Goal: Task Accomplishment & Management: Complete application form

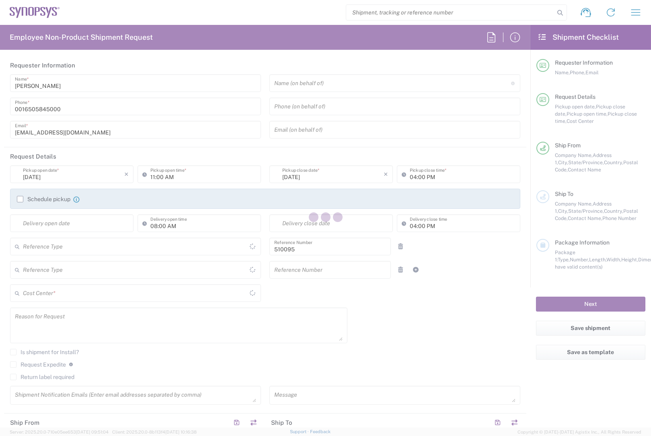
type input "Delivered at Place"
type input "Department"
type input "US01, SG, EM, R&D 510095"
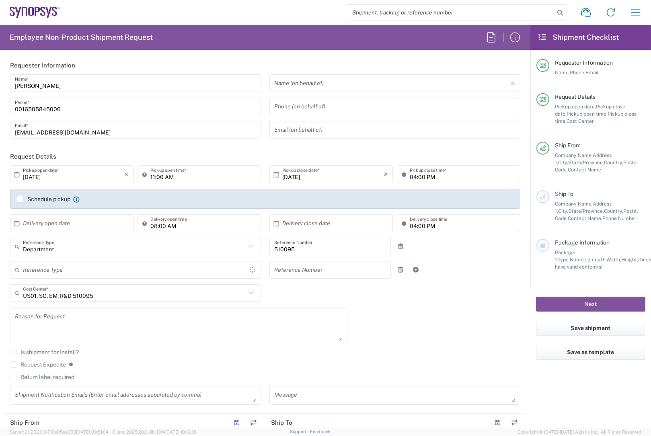
type input "[GEOGRAPHIC_DATA]"
type input "[US_STATE]"
type input "[GEOGRAPHIC_DATA]"
type input "Headquarters USSV"
click at [380, 330] on div "[DATE] × Pickup open date * Cancel Apply 11:00 AM Pickup open time * [DATE] × P…" at bounding box center [265, 288] width 518 height 245
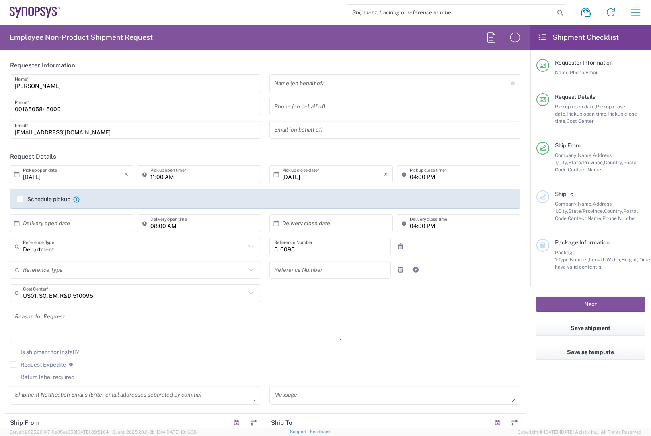
click at [461, 8] on input "search" at bounding box center [450, 12] width 208 height 15
click at [453, 17] on input "search" at bounding box center [450, 12] width 208 height 15
paste input "56498889"
type input "56498889"
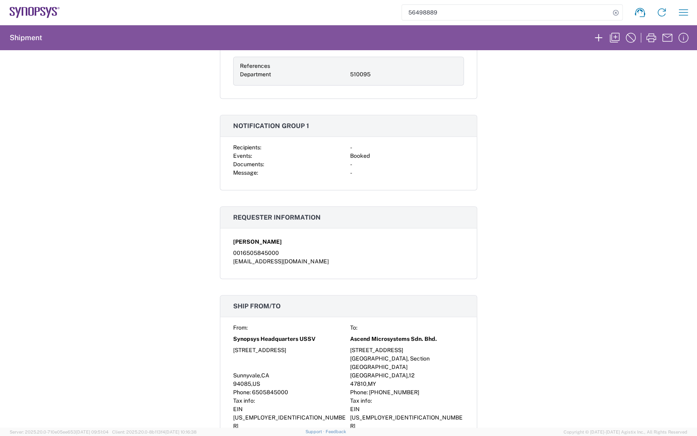
scroll to position [71, 0]
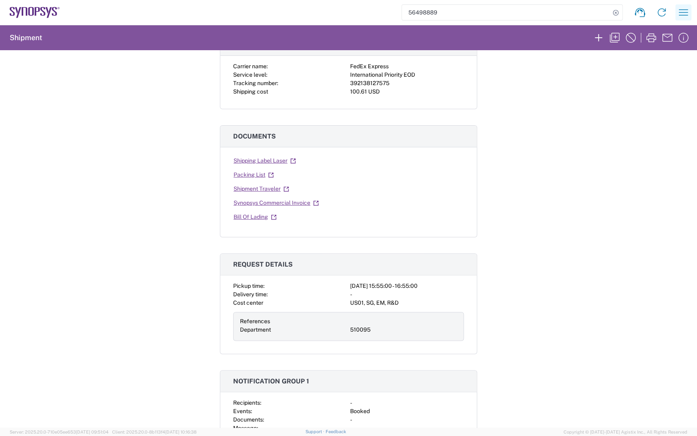
click at [650, 11] on icon "button" at bounding box center [683, 12] width 13 height 13
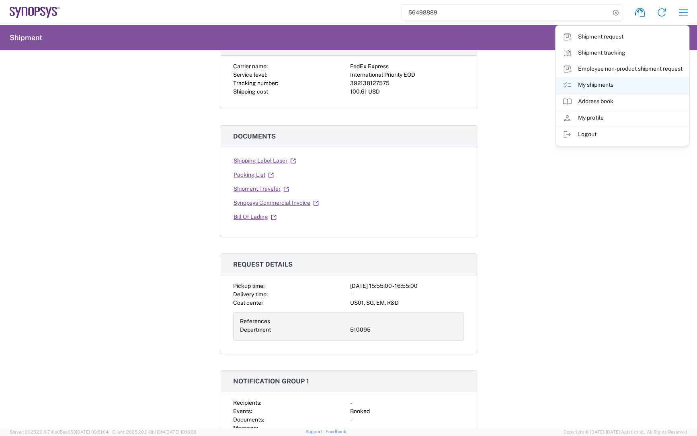
click at [590, 82] on link "My shipments" at bounding box center [622, 85] width 133 height 16
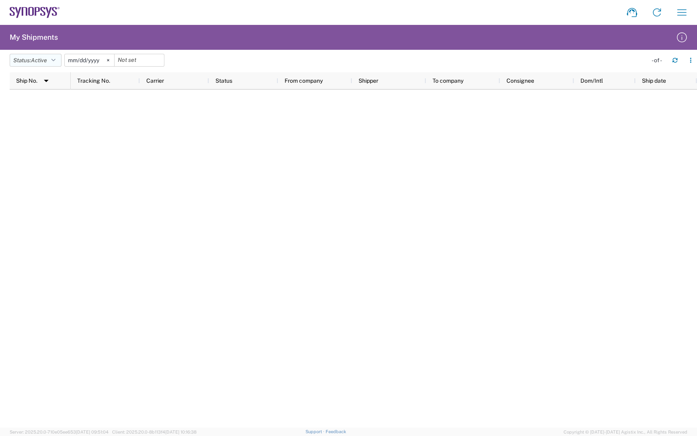
click at [58, 59] on button "Status: Active" at bounding box center [36, 60] width 52 height 13
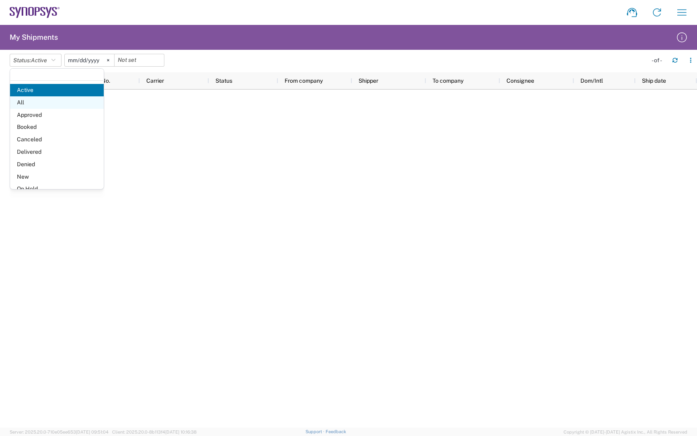
click at [24, 102] on span "All" at bounding box center [57, 102] width 94 height 12
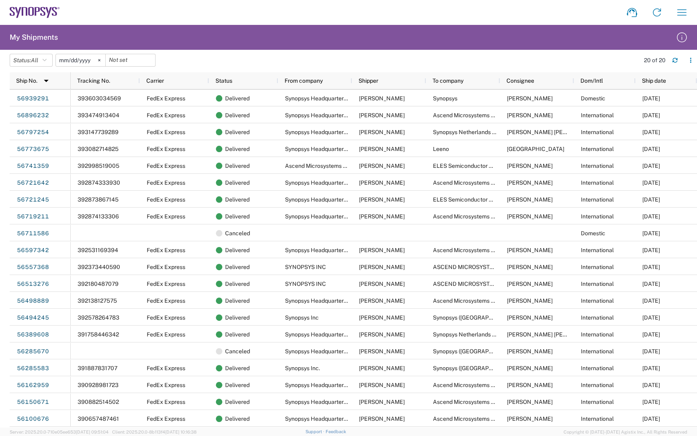
click at [376, 47] on agx-form-header "My Shipments" at bounding box center [348, 37] width 697 height 25
click at [201, 64] on agx-table-filter-chips "Status: All Active All Approved Booked Canceled Delivered Denied New On Hold Pe…" at bounding box center [323, 63] width 626 height 18
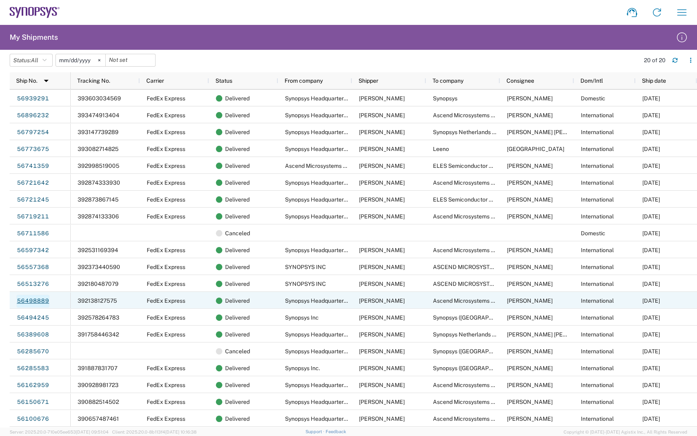
click at [46, 301] on link "56498889" at bounding box center [32, 301] width 33 height 13
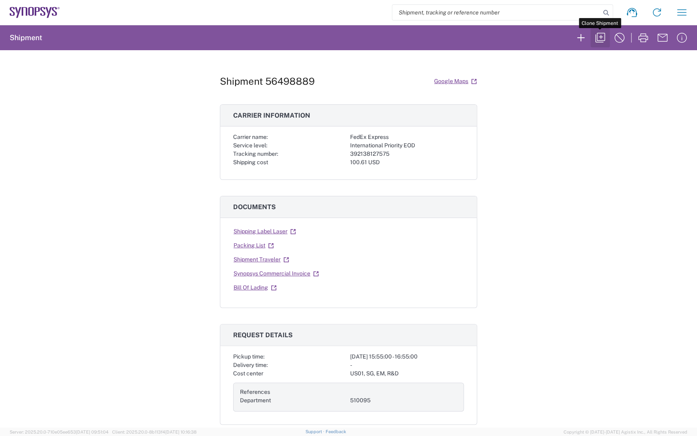
click at [598, 36] on icon "button" at bounding box center [600, 37] width 13 height 13
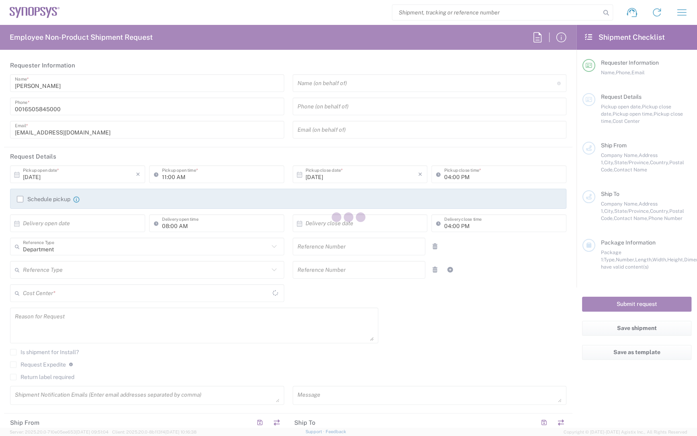
type input "03:55 PM"
type input "04:55 PM"
type input "510095"
type textarea "To send 22pcs STC0542A 256CPGA device to KL"
type textarea "[EMAIL_ADDRESS][DOMAIN_NAME], [PERSON_NAME][EMAIL_ADDRESS][DOMAIN_NAME], [PERSO…"
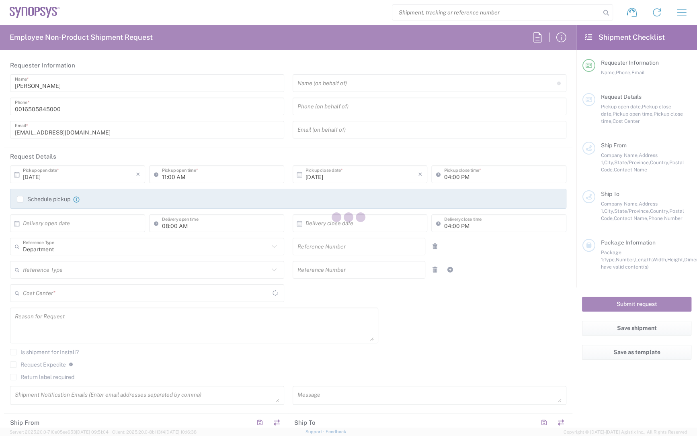
type textarea "Please see attached. -[GEOGRAPHIC_DATA]"
type input "Headquarters USSV"
type input "Synopsys Headquarters USSV"
type input "[STREET_ADDRESS]"
type input "Sunnyvale"
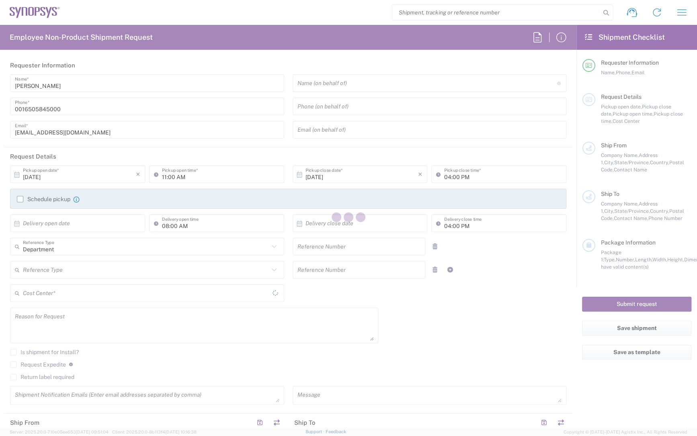
type input "[US_STATE]"
type input "94085"
type input "[PERSON_NAME]"
type input "6505845000"
type input "[EMAIL_ADDRESS][DOMAIN_NAME]"
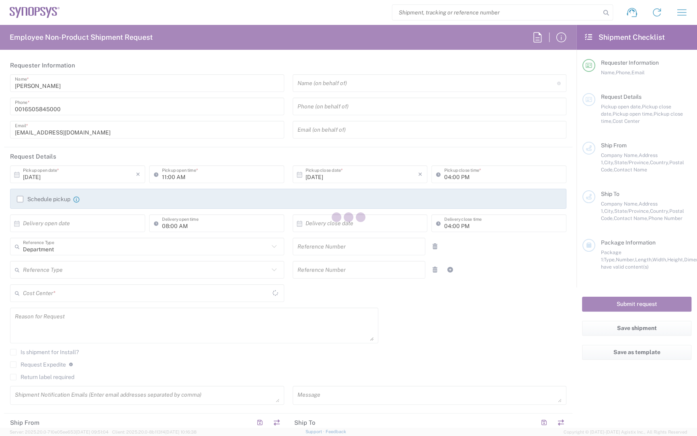
type input "Ascend Microsystems Sdn. Bhd."
type input "[STREET_ADDRESS]"
type input "[GEOGRAPHIC_DATA], Section [GEOGRAPHIC_DATA]"
type input "[GEOGRAPHIC_DATA]"
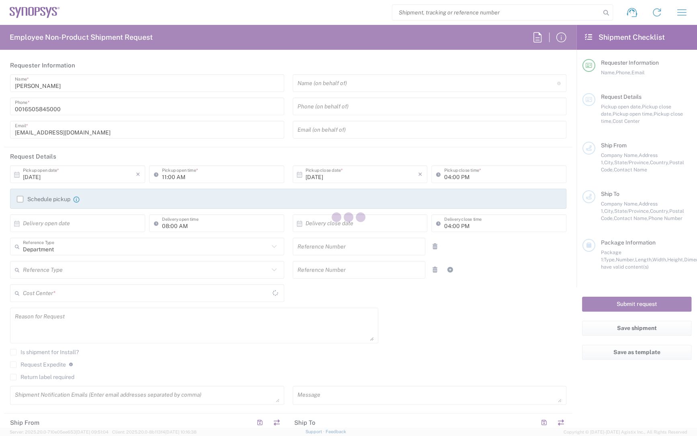
type input "47810"
type input "[PERSON_NAME]"
type input "[PHONE_NUMBER]"
type input "[EMAIL_ADDRESS][DOMAIN_NAME]"
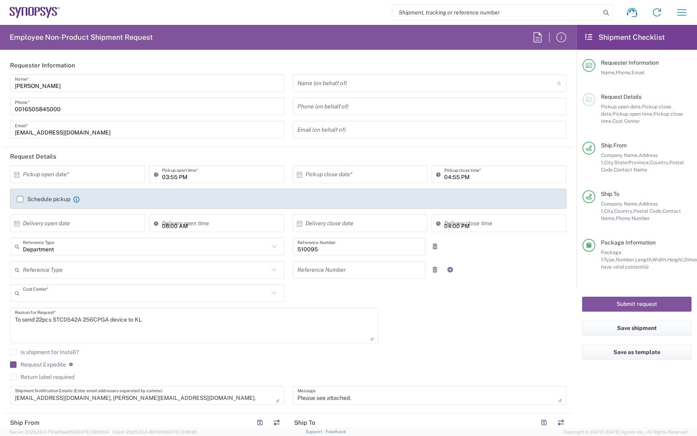
type input "US01, SG, EM, R&D 510095"
type input "[GEOGRAPHIC_DATA]"
type input "Cardboard Box(es)"
click at [96, 176] on input "text" at bounding box center [79, 175] width 113 height 14
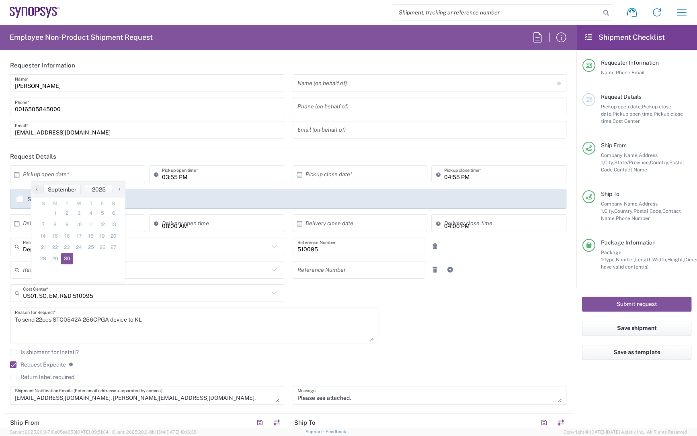
click at [67, 259] on span "30" at bounding box center [67, 258] width 12 height 11
type input "[DATE]"
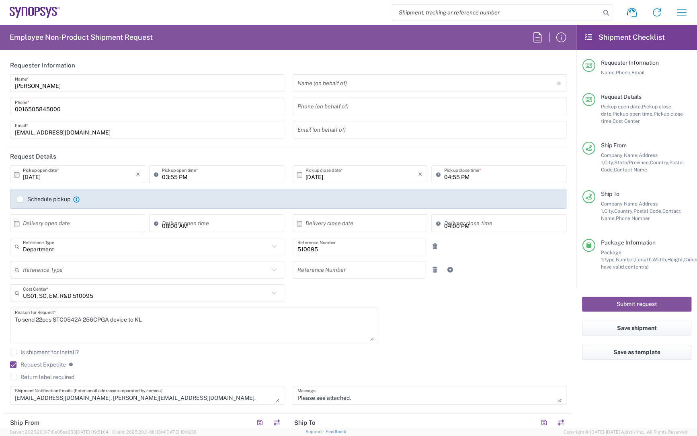
click at [214, 173] on input "03:55 PM" at bounding box center [220, 175] width 117 height 14
click at [174, 177] on input "12:55 PM" at bounding box center [220, 175] width 117 height 14
type input "12:00 PM"
click at [246, 143] on div "[PERSON_NAME] Name * [PHONE_NUMBER] Phone * [EMAIL_ADDRESS][DOMAIN_NAME] Email *" at bounding box center [147, 109] width 283 height 70
click at [220, 139] on div "[PERSON_NAME] Name * [PHONE_NUMBER] Phone * [EMAIL_ADDRESS][DOMAIN_NAME] Email *" at bounding box center [147, 109] width 283 height 70
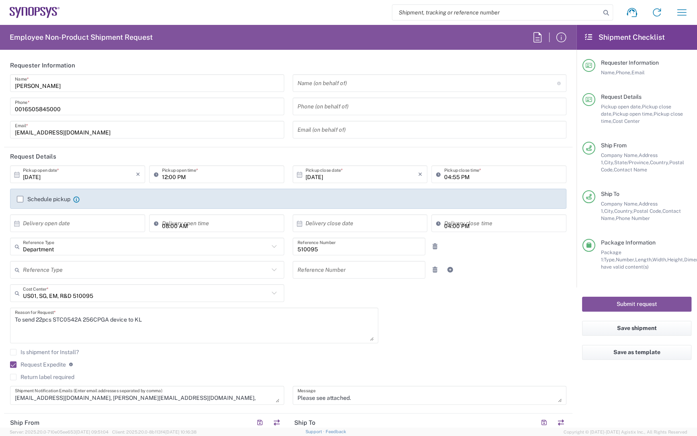
click at [407, 315] on div "[DATE] × Pickup open date * Cancel Apply 12:00 PM Pickup open time * [DATE] × P…" at bounding box center [288, 288] width 565 height 245
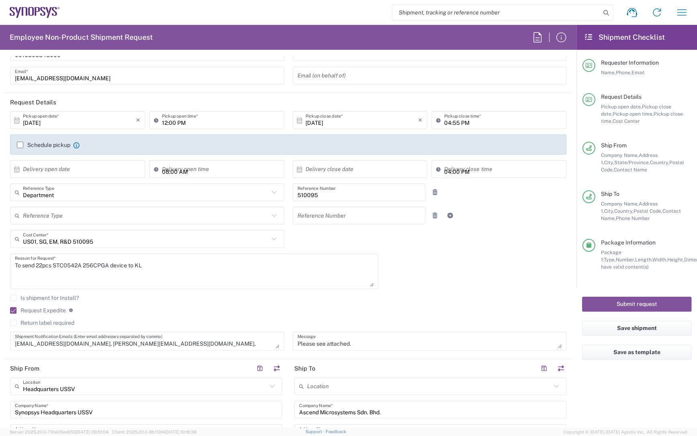
scroll to position [73, 0]
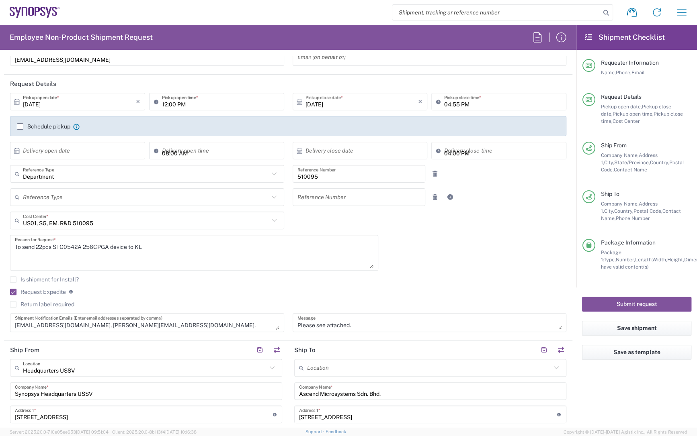
click at [43, 246] on textarea "To send 22pcs STC0542A 256CPGA device to KL" at bounding box center [194, 253] width 359 height 31
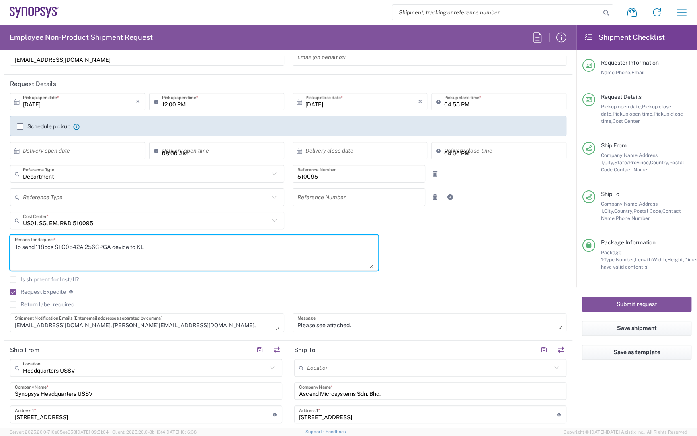
type textarea "To send 118pcs STC0542A 256CPGA device to KL"
click at [193, 294] on agx-checkbox-control "Request Expedite If expedite is checked you will be unable to rate and book thi…" at bounding box center [288, 292] width 556 height 7
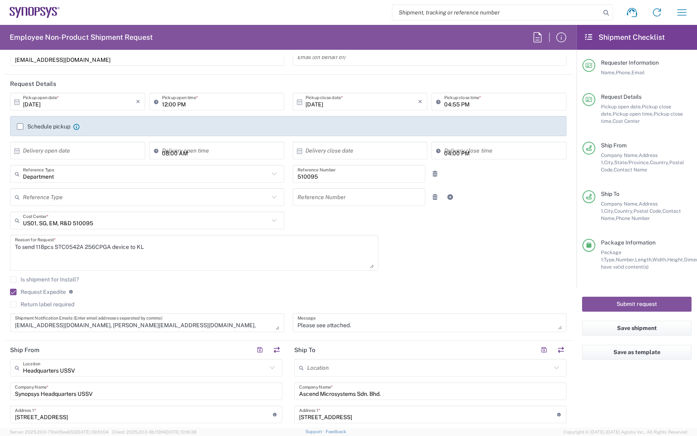
click at [348, 324] on textarea "Please see attached. -[GEOGRAPHIC_DATA]" at bounding box center [429, 323] width 264 height 14
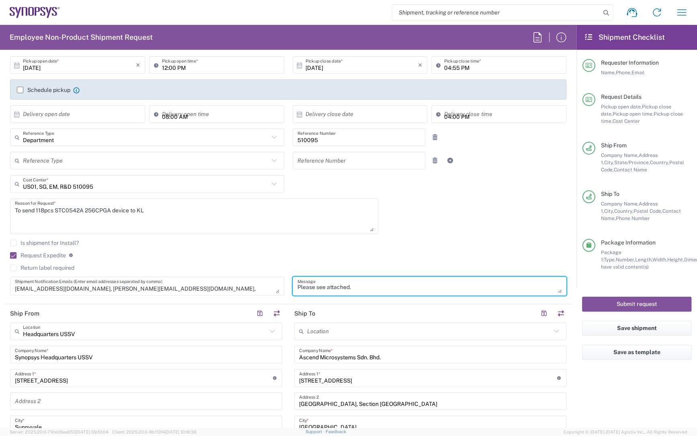
scroll to position [0, 0]
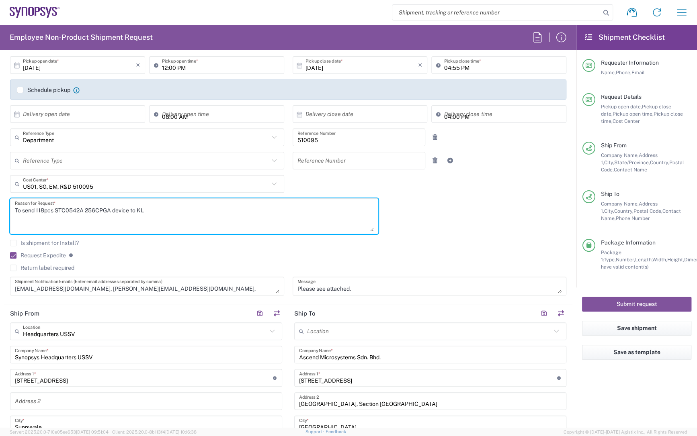
drag, startPoint x: 22, startPoint y: 210, endPoint x: 159, endPoint y: 210, distance: 137.5
click at [159, 210] on textarea "To send 118pcs STC0542A 256CPGA device to KL" at bounding box center [194, 216] width 359 height 31
click at [72, 215] on textarea "To send 118pcs STC0542A 256CPGA device to KL" at bounding box center [194, 216] width 359 height 31
click at [69, 210] on textarea "To send 118pcs STC0542A 256CPGA device to KL" at bounding box center [194, 216] width 359 height 31
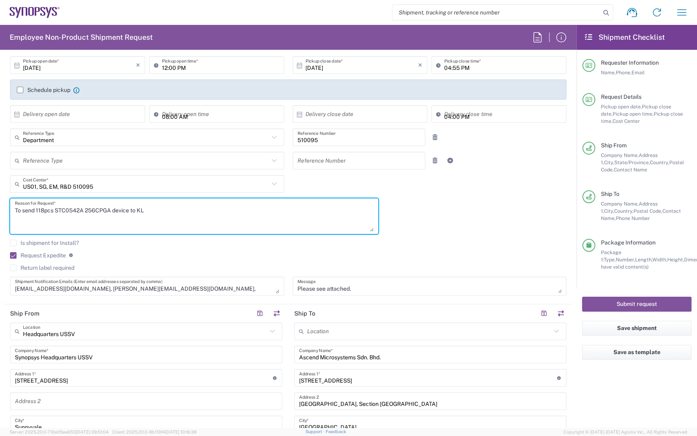
drag, startPoint x: 36, startPoint y: 210, endPoint x: 129, endPoint y: 209, distance: 92.4
click at [129, 209] on textarea "To send 118pcs STC0542A 256CPGA device to KL" at bounding box center [194, 216] width 359 height 31
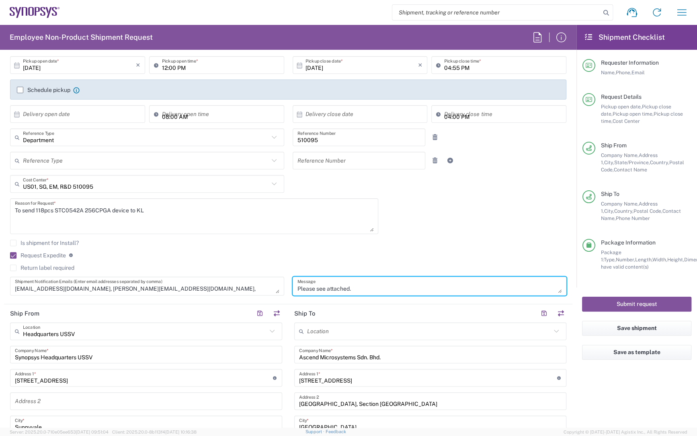
drag, startPoint x: 379, startPoint y: 287, endPoint x: 350, endPoint y: 290, distance: 29.9
click at [350, 290] on textarea "Please see attached. -[GEOGRAPHIC_DATA]" at bounding box center [429, 286] width 264 height 14
drag, startPoint x: 364, startPoint y: 287, endPoint x: 333, endPoint y: 291, distance: 30.7
click at [333, 291] on textarea "Please see attached. -[GEOGRAPHIC_DATA]" at bounding box center [429, 286] width 264 height 14
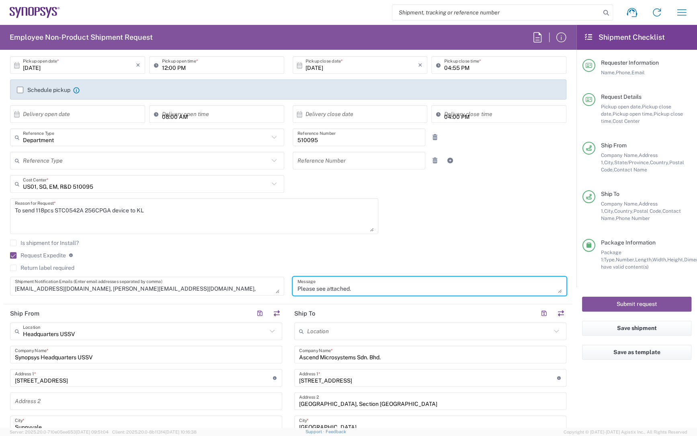
scroll to position [0, 0]
type textarea "P"
paste textarea "118pcs STC0542A 256CPGA device"
type textarea "118pcs STC0542A 256CPGA device"
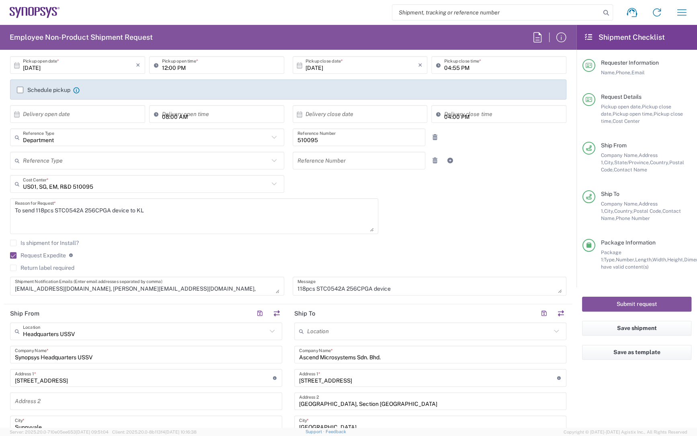
click at [170, 266] on agx-checkbox-control "Return label required" at bounding box center [288, 268] width 556 height 6
click at [209, 233] on div "To send 118pcs STC0542A 256CPGA device to KL Reason for Request *" at bounding box center [194, 217] width 368 height 36
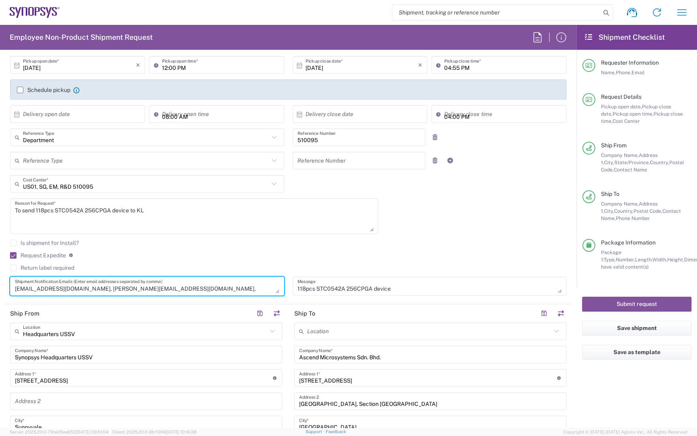
click at [230, 287] on textarea "[EMAIL_ADDRESS][DOMAIN_NAME], [PERSON_NAME][EMAIL_ADDRESS][DOMAIN_NAME], [PERSO…" at bounding box center [147, 286] width 264 height 14
drag, startPoint x: 213, startPoint y: 288, endPoint x: 231, endPoint y: 295, distance: 19.1
click at [231, 295] on div "[EMAIL_ADDRESS][DOMAIN_NAME], [PERSON_NAME][EMAIL_ADDRESS][DOMAIN_NAME], [EMAIL…" at bounding box center [147, 289] width 283 height 25
click at [102, 291] on textarea "[EMAIL_ADDRESS][DOMAIN_NAME], [PERSON_NAME][EMAIL_ADDRESS][DOMAIN_NAME], [PERSO…" at bounding box center [147, 286] width 264 height 14
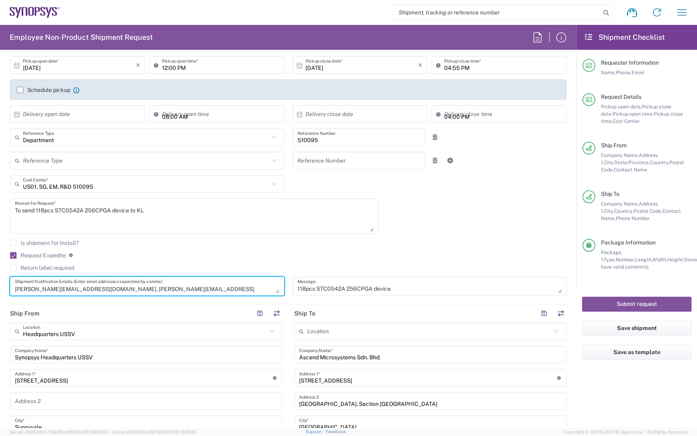
drag, startPoint x: 76, startPoint y: 289, endPoint x: 145, endPoint y: 290, distance: 68.3
click at [145, 290] on textarea "[EMAIL_ADDRESS][DOMAIN_NAME], [PERSON_NAME][EMAIL_ADDRESS][DOMAIN_NAME], [PERSO…" at bounding box center [147, 286] width 264 height 14
click at [160, 286] on textarea "[EMAIL_ADDRESS][DOMAIN_NAME], [PERSON_NAME][EMAIL_ADDRESS][DOMAIN_NAME], [PERSO…" at bounding box center [147, 286] width 264 height 14
click at [215, 289] on textarea "[EMAIL_ADDRESS][DOMAIN_NAME], [PERSON_NAME][EMAIL_ADDRESS][DOMAIN_NAME], [PERSO…" at bounding box center [147, 286] width 264 height 14
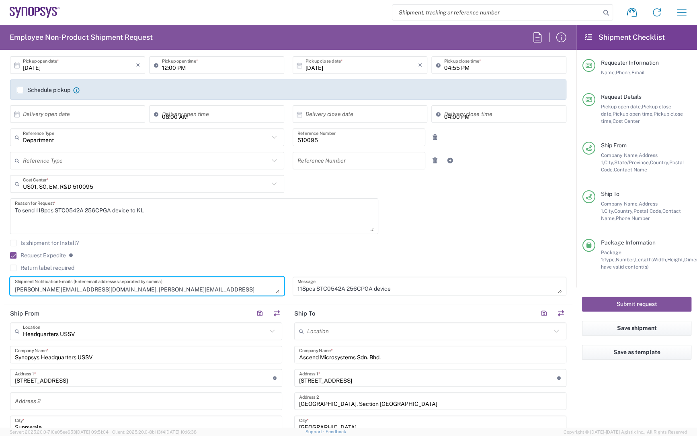
scroll to position [8, 0]
drag, startPoint x: 16, startPoint y: 289, endPoint x: 76, endPoint y: 289, distance: 59.5
click at [76, 289] on textarea "[EMAIL_ADDRESS][DOMAIN_NAME], [PERSON_NAME][EMAIL_ADDRESS][DOMAIN_NAME], [PERSO…" at bounding box center [147, 286] width 264 height 14
click at [149, 289] on textarea "[EMAIL_ADDRESS][DOMAIN_NAME], [PERSON_NAME][EMAIL_ADDRESS][DOMAIN_NAME], [PERSO…" at bounding box center [147, 286] width 264 height 14
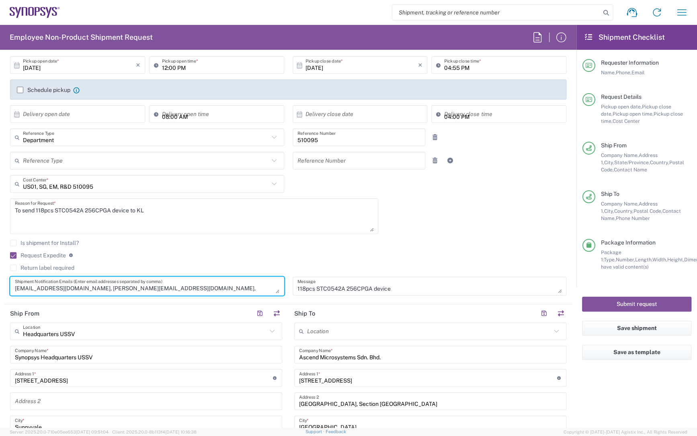
type textarea "[EMAIL_ADDRESS][DOMAIN_NAME], [PERSON_NAME][EMAIL_ADDRESS][DOMAIN_NAME], [PERSO…"
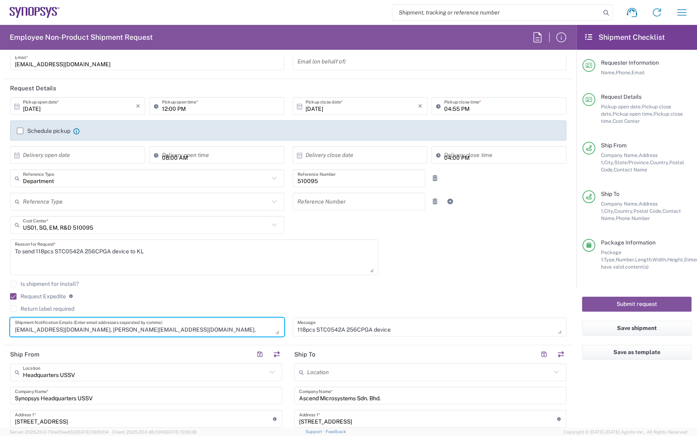
scroll to position [0, 0]
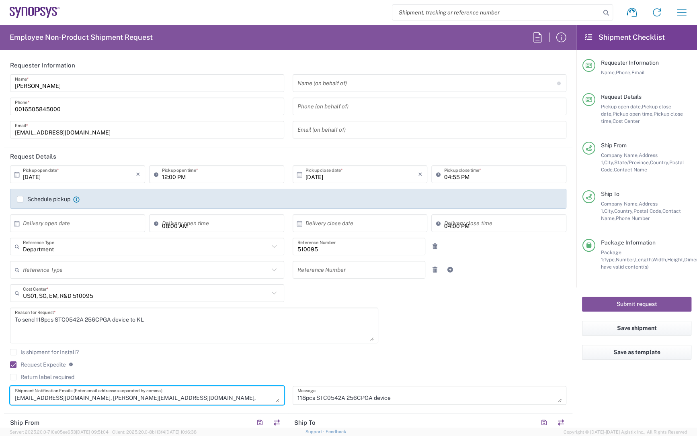
click at [160, 361] on agx-checkbox-control "Request Expedite If expedite is checked you will be unable to rate and book thi…" at bounding box center [288, 364] width 556 height 7
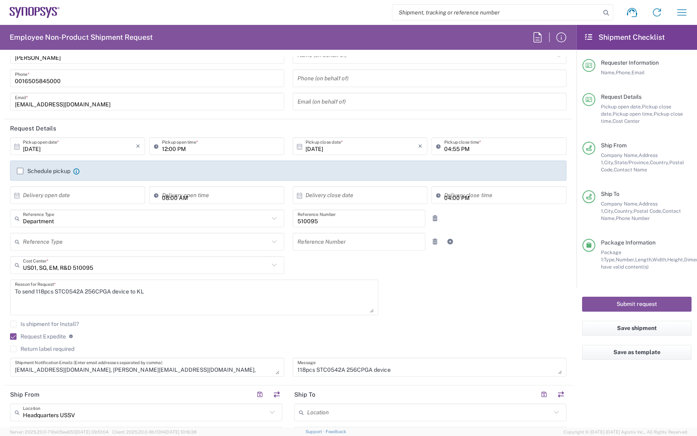
scroll to position [146, 0]
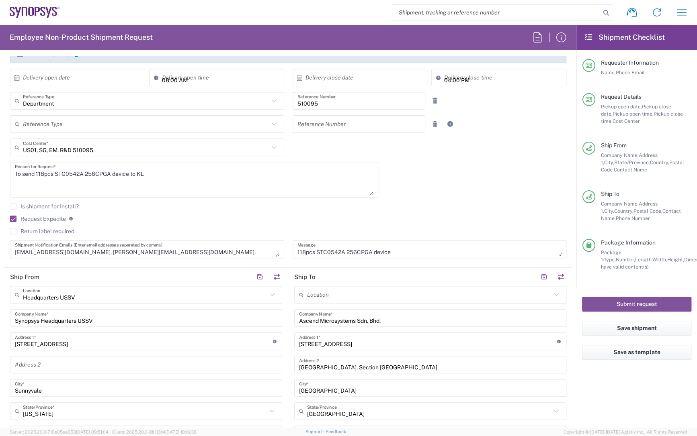
click at [141, 252] on textarea "[EMAIL_ADDRESS][DOMAIN_NAME], [PERSON_NAME][EMAIL_ADDRESS][DOMAIN_NAME], [PERSO…" at bounding box center [147, 250] width 264 height 14
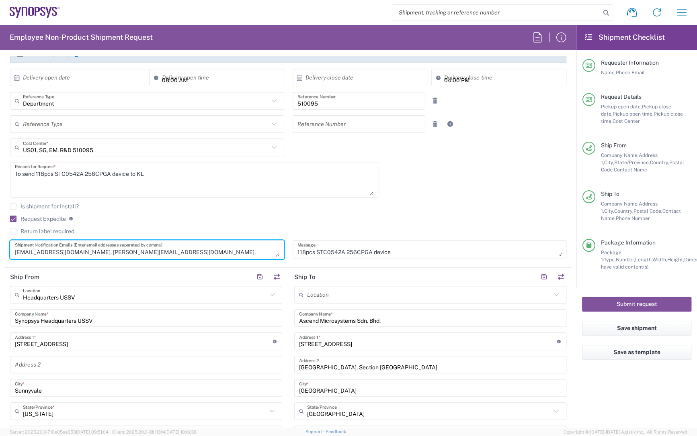
scroll to position [8, 0]
drag, startPoint x: 16, startPoint y: 252, endPoint x: 241, endPoint y: 289, distance: 228.6
click at [241, 289] on form "Requester Information [PERSON_NAME] Name * [PHONE_NUMBER] Phone * [EMAIL_ADDRES…" at bounding box center [288, 242] width 576 height 372
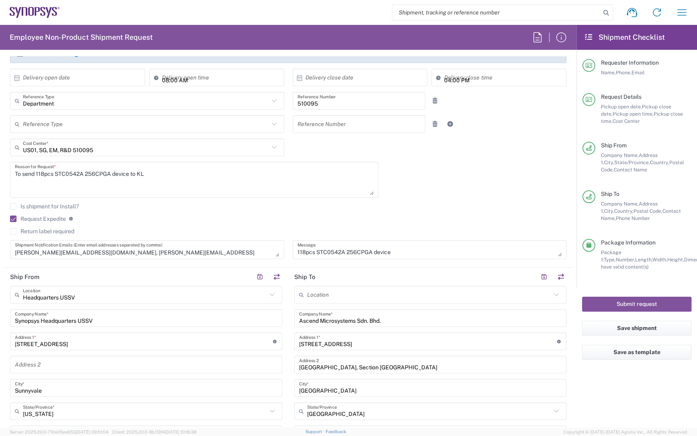
click at [165, 227] on div "Request Expedite If expedite is checked you will be unable to rate and book thi…" at bounding box center [288, 221] width 556 height 13
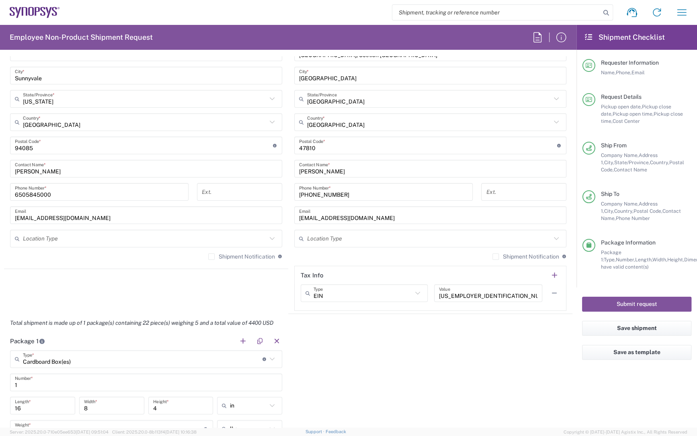
scroll to position [475, 0]
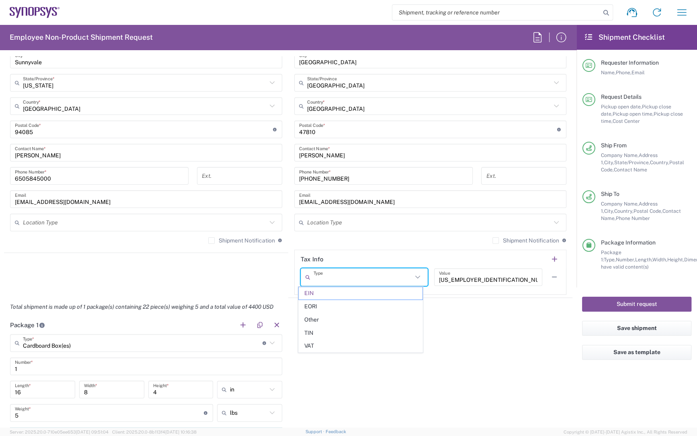
drag, startPoint x: 313, startPoint y: 281, endPoint x: 305, endPoint y: 281, distance: 7.6
click at [305, 281] on div "Type" at bounding box center [364, 277] width 127 height 18
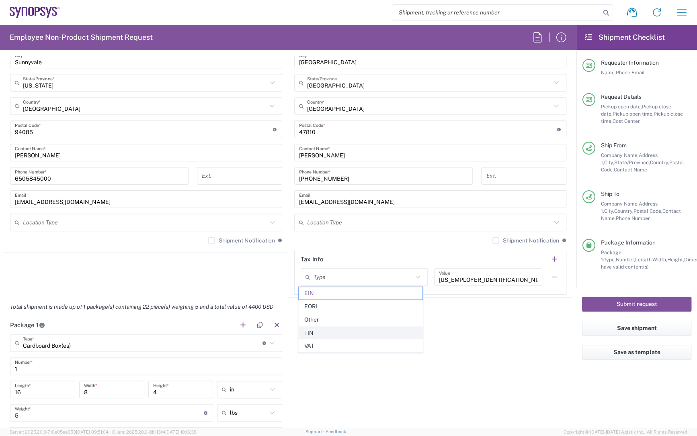
click at [307, 334] on span "TIN" at bounding box center [361, 333] width 124 height 12
type input "TIN"
click at [343, 317] on div "Package 1 Cardboard Box(es) Type * Material used to package goods Cardboard Box…" at bounding box center [288, 415] width 568 height 198
click at [120, 281] on agx-shipment-stop-widget "Ship From Headquarters USSV Location Headquarters [GEOGRAPHIC_DATA] Agrate Bria…" at bounding box center [146, 118] width 284 height 359
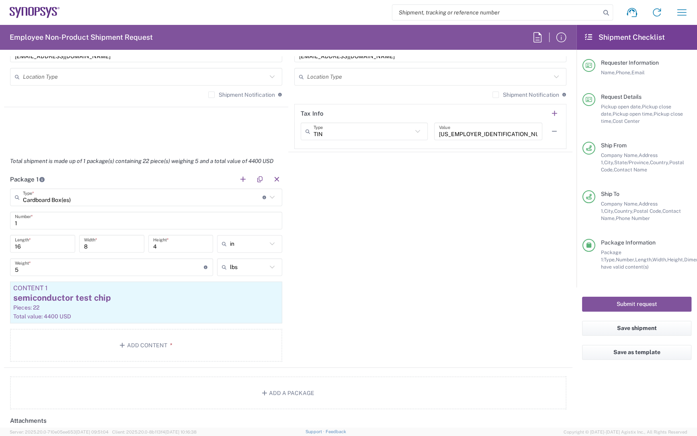
scroll to position [621, 0]
drag, startPoint x: 37, startPoint y: 246, endPoint x: -3, endPoint y: 250, distance: 40.0
click at [0, 250] on html "Shipment request Shipment tracking Employee non-product shipment request My shi…" at bounding box center [348, 218] width 697 height 436
type input "15"
drag, startPoint x: 76, startPoint y: 244, endPoint x: 66, endPoint y: 245, distance: 10.5
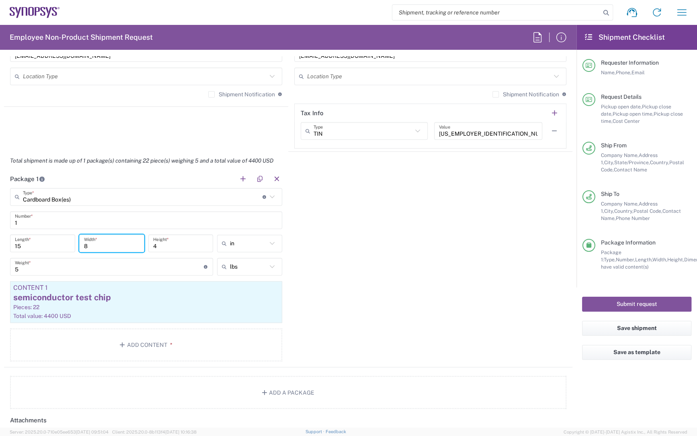
click at [66, 245] on div "15 Length * 8 Width * 4 Height * in in cm ft" at bounding box center [146, 246] width 276 height 23
type input "15"
drag, startPoint x: 158, startPoint y: 245, endPoint x: 141, endPoint y: 245, distance: 16.9
click at [141, 245] on div "15 Length * 15 Width * 4 Height * in in cm ft" at bounding box center [146, 246] width 276 height 23
type input "5"
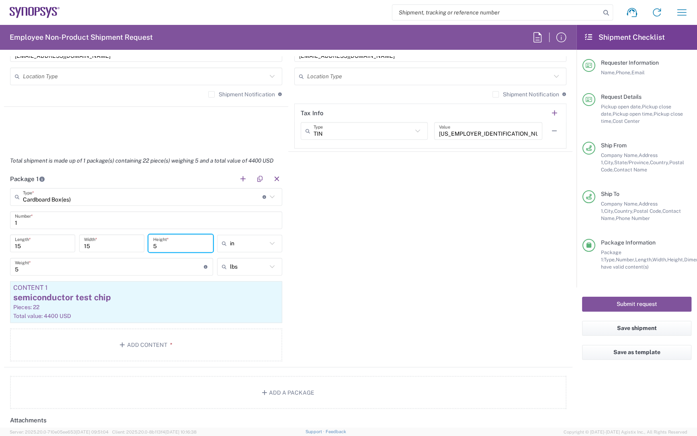
click at [320, 262] on div "Package 1 Cardboard Box(es) Type * Material used to package goods Cardboard Box…" at bounding box center [288, 269] width 568 height 198
click at [59, 301] on div "semiconductor test chip" at bounding box center [146, 298] width 266 height 12
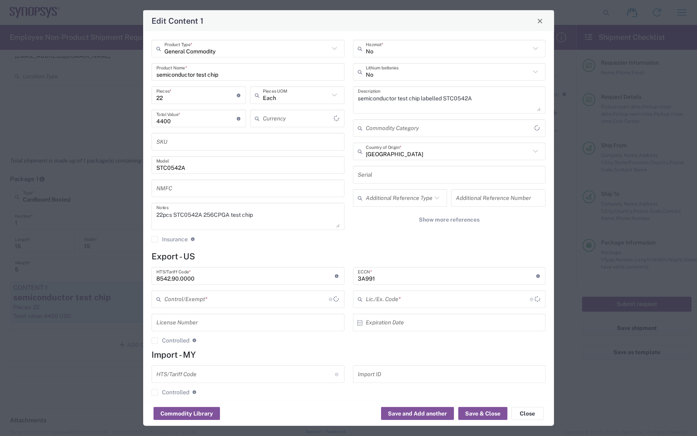
type input "BIS"
type input "NLR - No License Required"
type input "US Dollar"
drag, startPoint x: 169, startPoint y: 97, endPoint x: 141, endPoint y: 100, distance: 28.3
click at [141, 100] on div "Edit Content 1 General Commodity Product Type * semiconductor test chip Product…" at bounding box center [348, 218] width 697 height 436
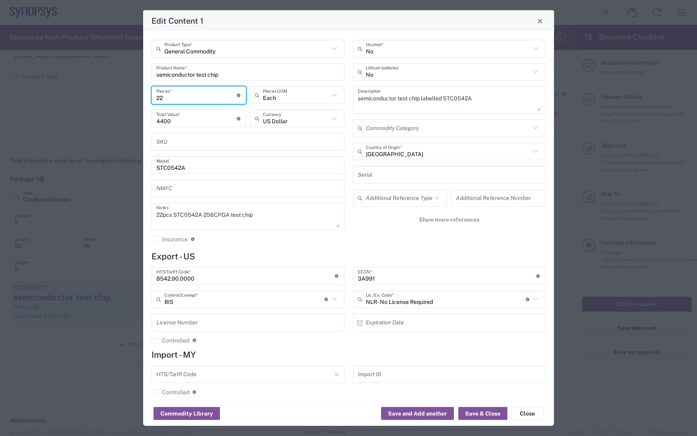
type input "1"
type input "200"
type input "11"
type input "2200"
type input "118"
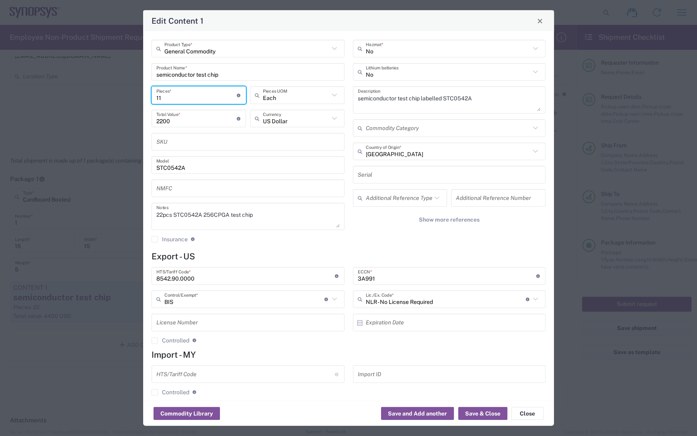
type input "23600"
type input "118"
click at [299, 247] on div "General Commodity Product Type * semiconductor test chip Product Name * 118 Pie…" at bounding box center [248, 144] width 201 height 209
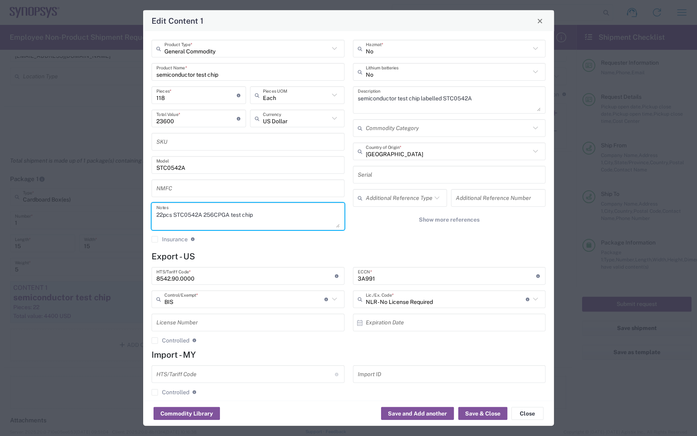
drag, startPoint x: 162, startPoint y: 215, endPoint x: 149, endPoint y: 215, distance: 12.9
click at [149, 215] on div "General Commodity Product Type * semiconductor test chip Product Name * 118 Pie…" at bounding box center [248, 144] width 201 height 209
type textarea "118pcs STC0542A 256CPGA test chip"
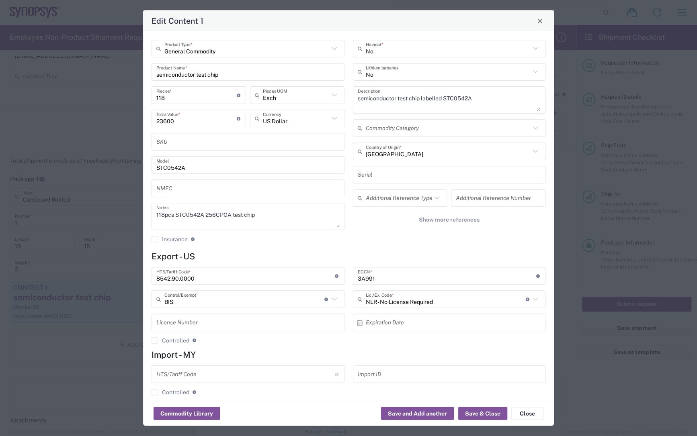
drag, startPoint x: 235, startPoint y: 245, endPoint x: 221, endPoint y: 220, distance: 29.0
click at [236, 245] on div "General Commodity Product Type * semiconductor test chip Product Name * 118 Pie…" at bounding box center [248, 144] width 201 height 209
click at [280, 248] on div "General Commodity Product Type * semiconductor test chip Product Name * 118 Pie…" at bounding box center [248, 144] width 201 height 209
click at [365, 241] on div "No Hazmat * No Lithium batteries semiconductor test chip labelled STC0542A Desc…" at bounding box center [448, 144] width 201 height 209
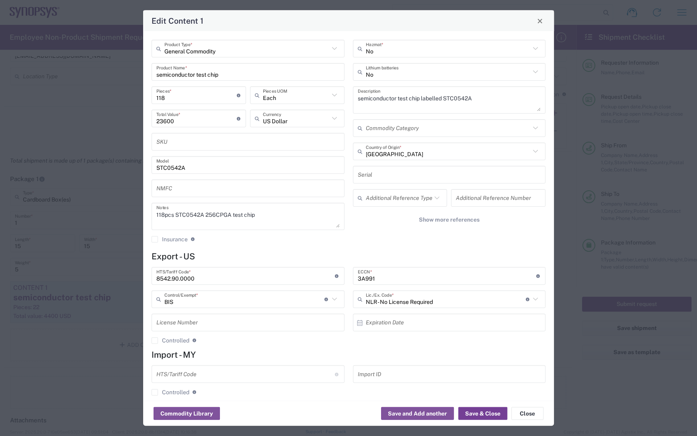
click at [473, 414] on button "Save & Close" at bounding box center [482, 414] width 49 height 13
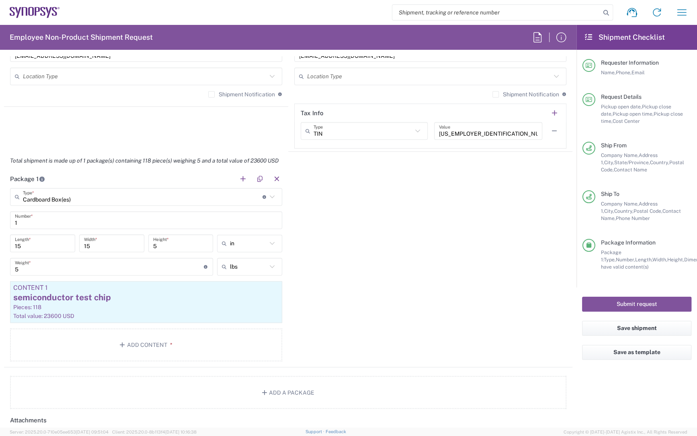
click at [373, 282] on div "Package 1 Cardboard Box(es) Type * Material used to package goods Cardboard Box…" at bounding box center [288, 269] width 568 height 198
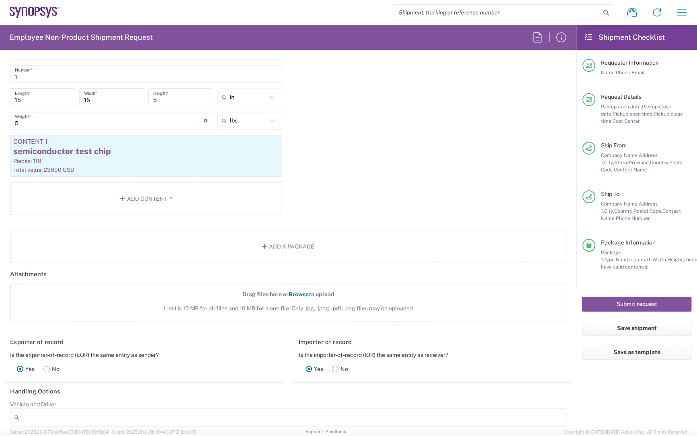
scroll to position [1008, 0]
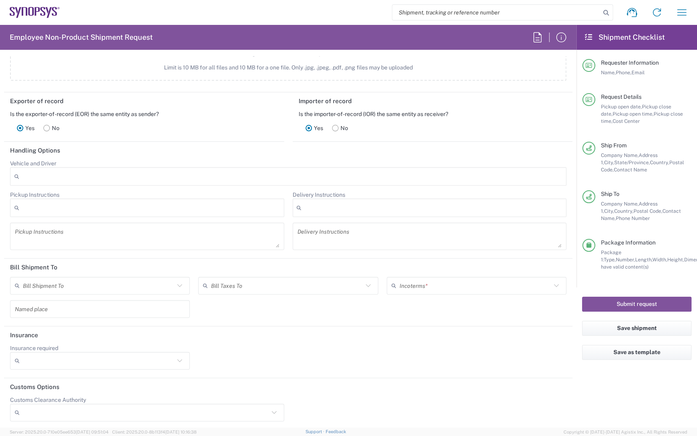
click at [554, 284] on icon at bounding box center [556, 285] width 5 height 3
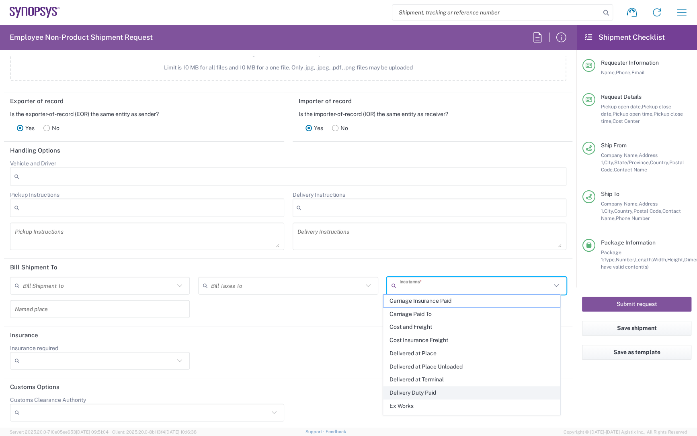
click at [422, 390] on span "Delivery Duty Paid" at bounding box center [471, 393] width 176 height 12
type input "Sender/Shipper"
type input "Delivery Duty Paid"
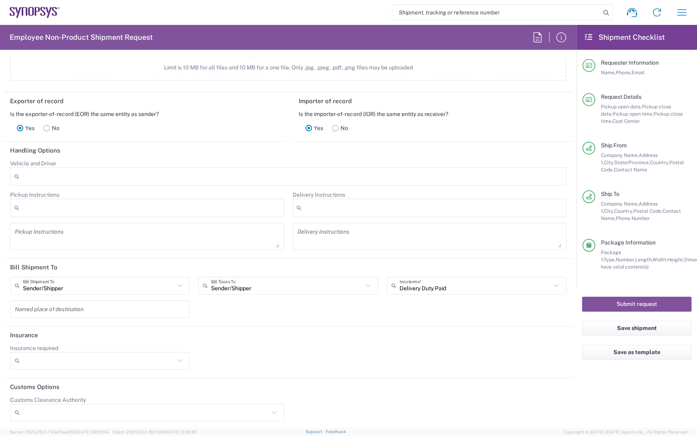
click at [380, 323] on agx-form-section "Bill Shipment To Sender/[PERSON_NAME] Shipment To Sender/Shipper Recipient Acco…" at bounding box center [288, 293] width 568 height 68
click at [368, 311] on div "Sender/[PERSON_NAME] Shipment To Sender/Shipper Recipient Account Third Party A…" at bounding box center [288, 300] width 565 height 47
click at [263, 306] on div "Sender/[PERSON_NAME] Shipment To Sender/Shipper Recipient Account Third Party A…" at bounding box center [288, 300] width 565 height 47
click at [234, 247] on div "Pickup Instructions" at bounding box center [147, 236] width 274 height 27
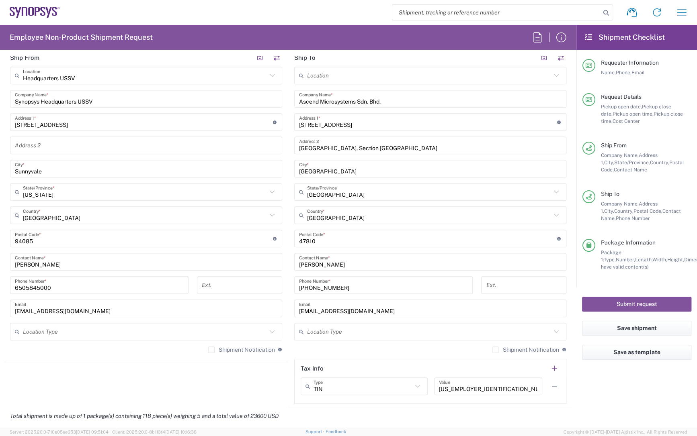
scroll to position [584, 0]
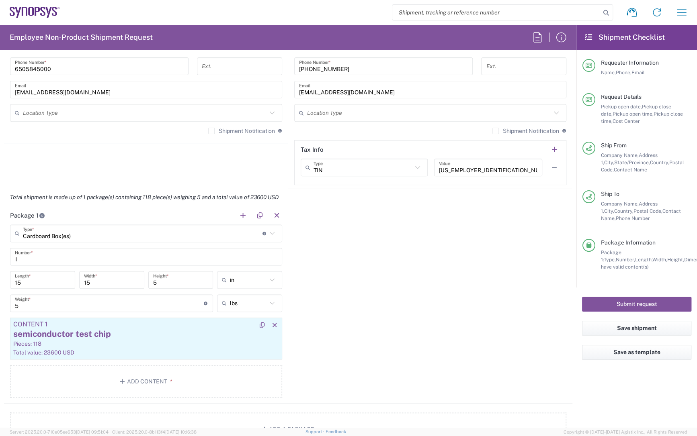
click at [89, 335] on div "semiconductor test chip" at bounding box center [146, 334] width 266 height 12
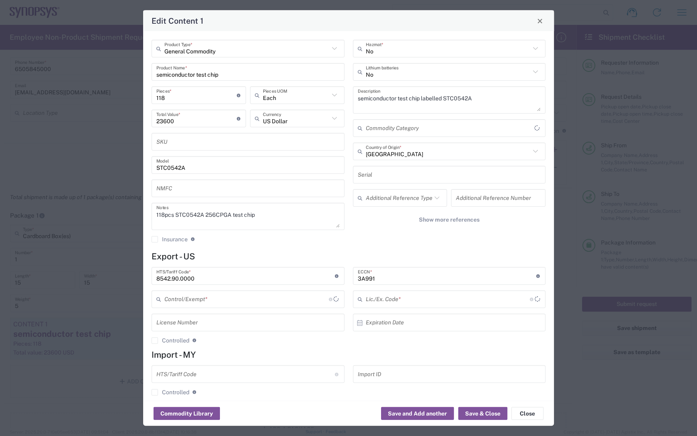
type input "BIS"
type input "NLR - No License Required"
click at [536, 20] on button "Close" at bounding box center [539, 20] width 11 height 11
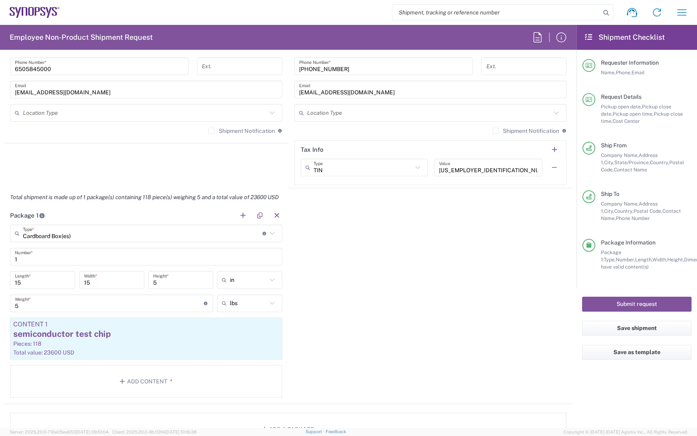
click at [333, 254] on div "Package 1 Cardboard Box(es) Type * Material used to package goods Cardboard Box…" at bounding box center [288, 306] width 568 height 198
click at [347, 341] on div "Package 1 Cardboard Box(es) Type * Material used to package goods Cardboard Box…" at bounding box center [288, 306] width 568 height 198
click at [331, 273] on div "Package 1 Cardboard Box(es) Type * Material used to package goods Cardboard Box…" at bounding box center [288, 306] width 568 height 198
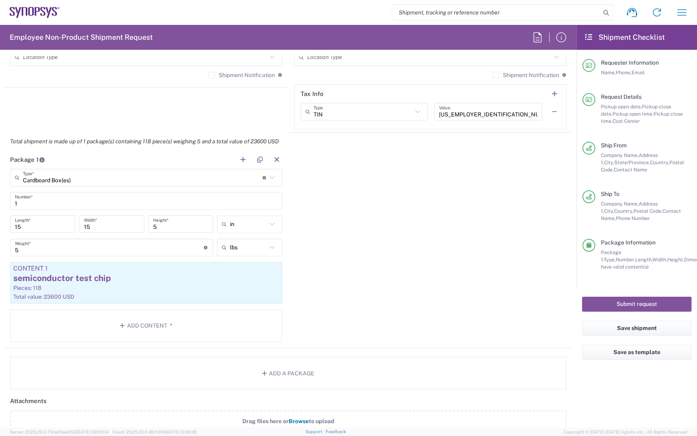
scroll to position [497, 0]
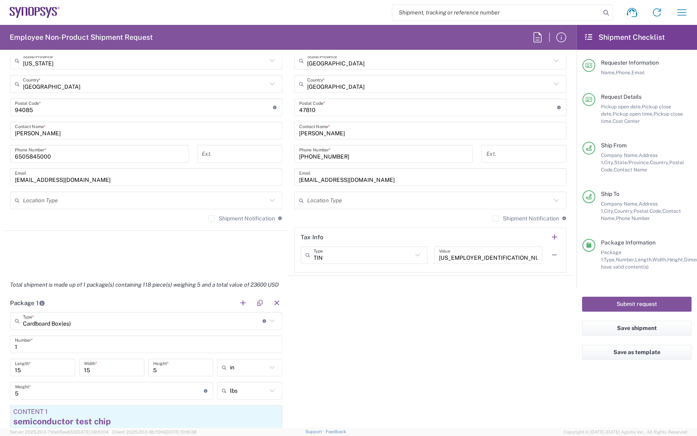
click at [24, 393] on input "5" at bounding box center [109, 391] width 189 height 14
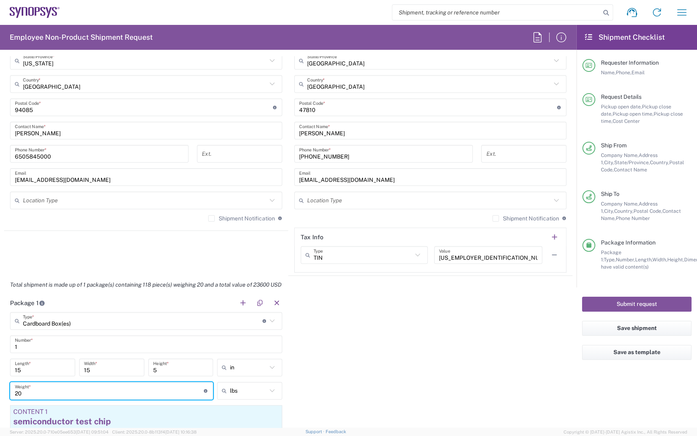
type input "20"
click at [406, 395] on div "Package 1 Cardboard Box(es) Type * Material used to package goods Cardboard Box…" at bounding box center [288, 393] width 568 height 198
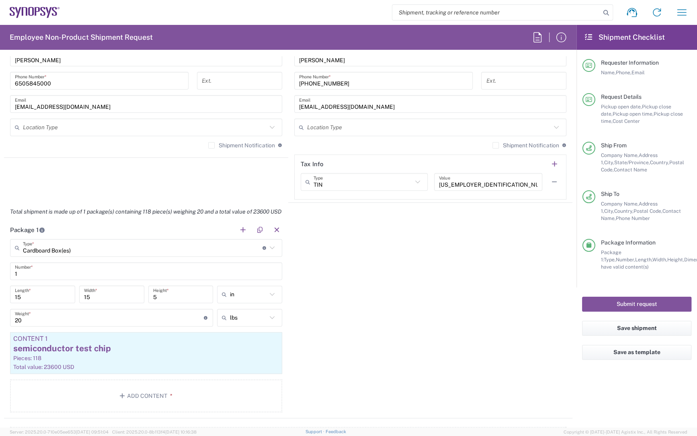
scroll to position [826, 0]
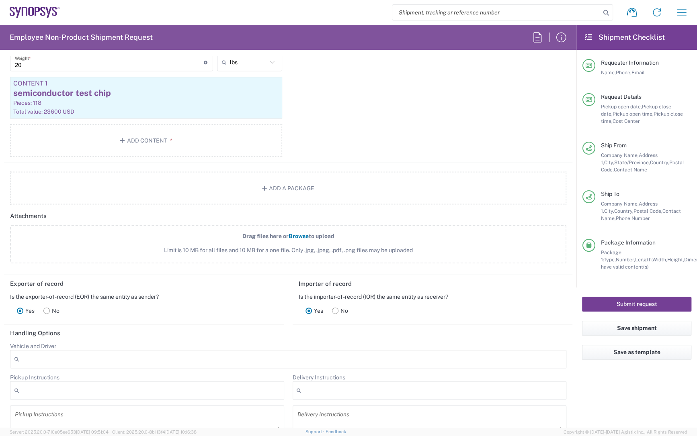
click at [649, 302] on button "Submit request" at bounding box center [636, 304] width 109 height 15
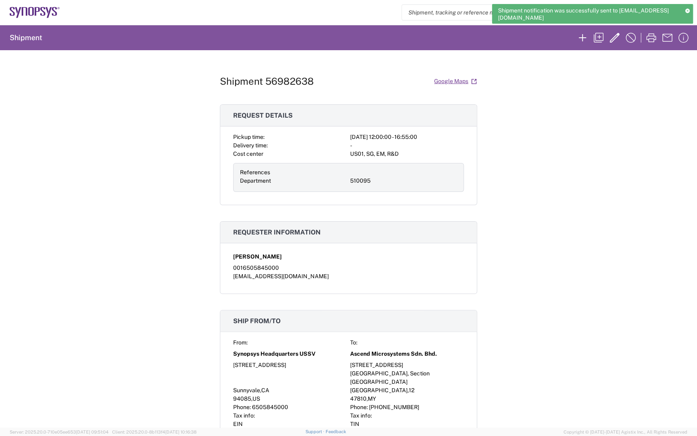
click at [503, 231] on div "Shipment 56982638 Google Maps Request details Pickup time: [DATE] 12:00:00 - 16…" at bounding box center [348, 239] width 697 height 378
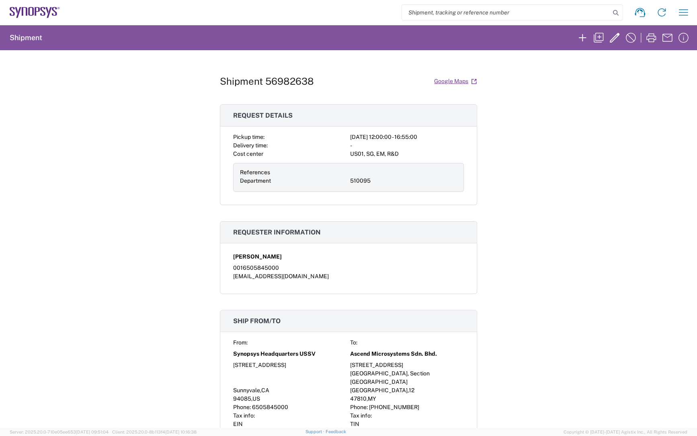
click at [281, 82] on h1 "Shipment 56982638" at bounding box center [267, 82] width 94 height 12
copy h1 "56982638"
click at [290, 83] on h1 "Shipment 56982638" at bounding box center [267, 82] width 94 height 12
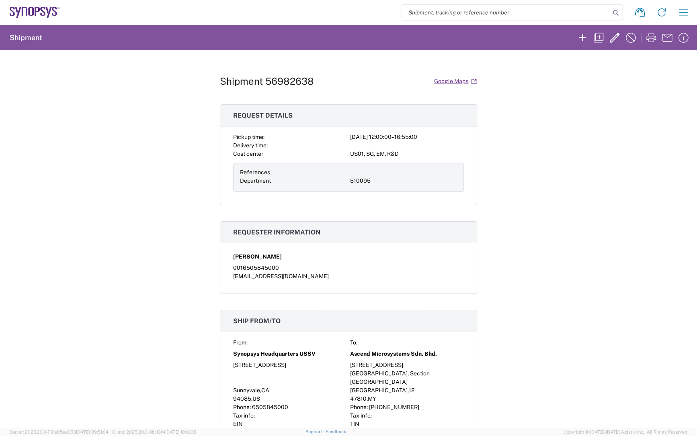
click at [466, 100] on div "Shipment 56982638 Google Maps Request details Pickup time: [DATE] 12:00:00 - 16…" at bounding box center [348, 239] width 257 height 378
click at [613, 35] on icon "button" at bounding box center [614, 37] width 13 height 13
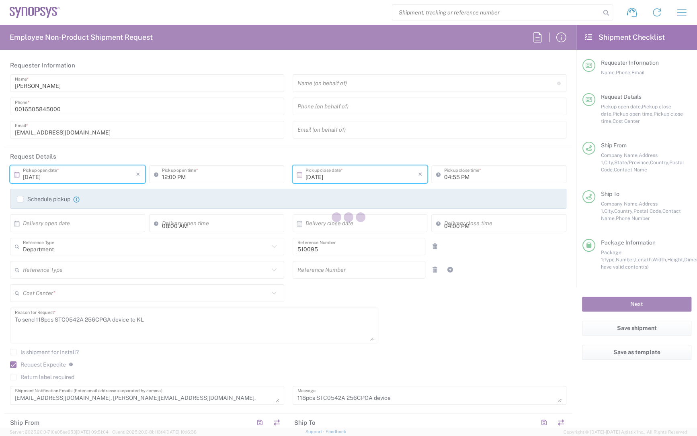
type input "[US_STATE]"
type input "[GEOGRAPHIC_DATA]"
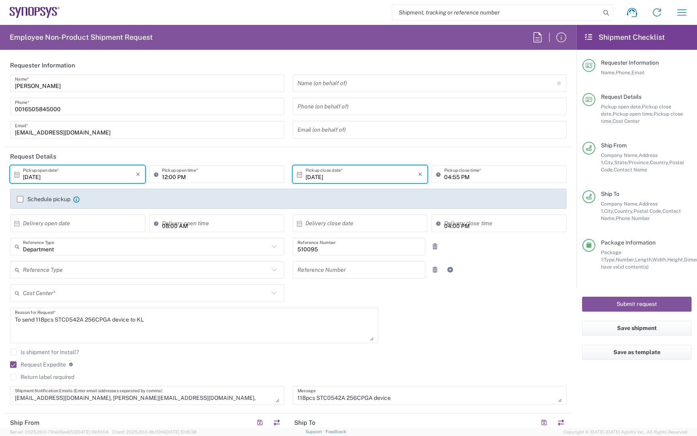
type input "Cardboard Box(es)"
type input "US01, SG, EM, R&D 510095"
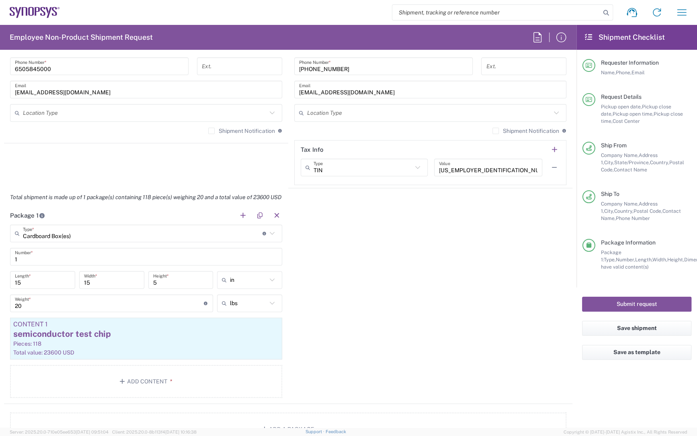
scroll to position [658, 0]
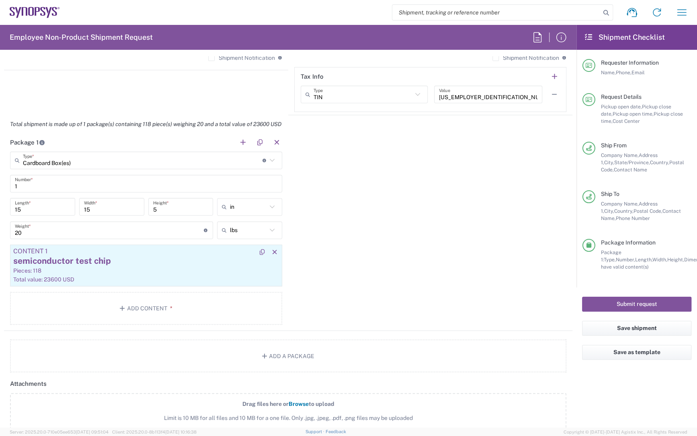
click at [40, 262] on div "semiconductor test chip" at bounding box center [146, 261] width 266 height 12
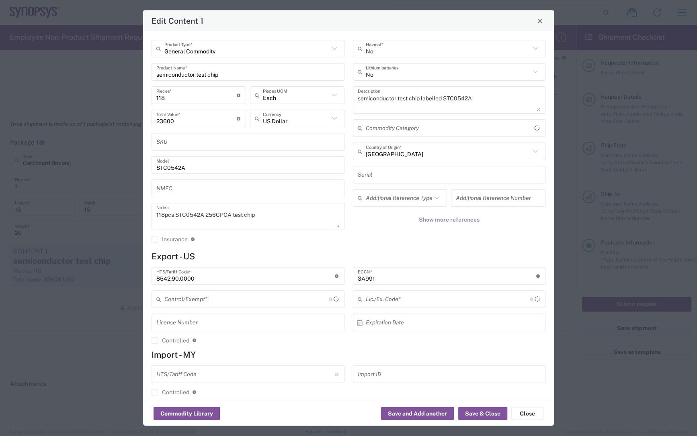
type input "NLR - No License Required"
type input "BIS"
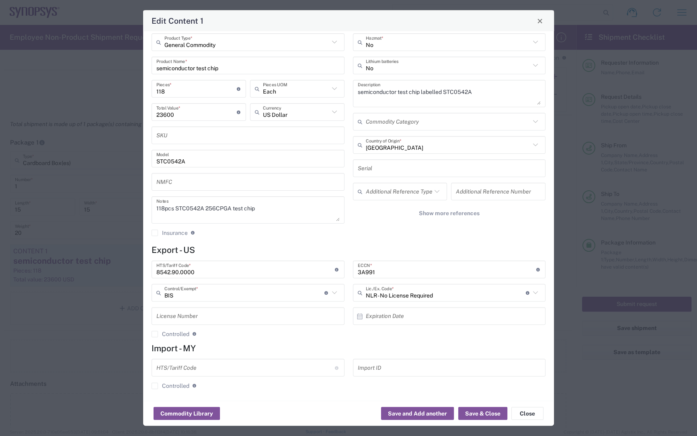
scroll to position [8, 0]
click at [163, 88] on input "118" at bounding box center [196, 87] width 80 height 14
type input "18"
type input "3600"
type input "178"
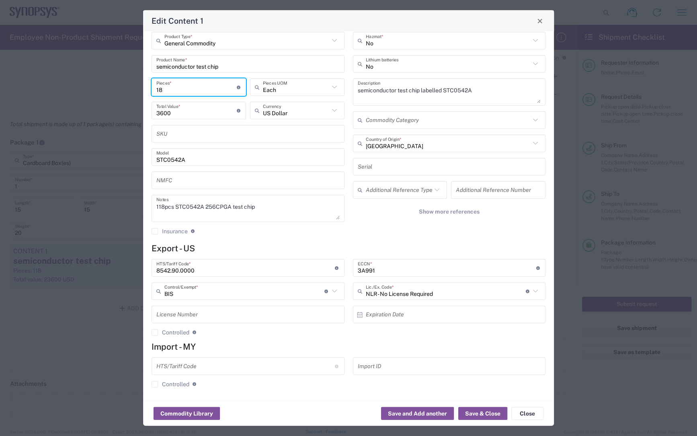
type input "35600"
type input "178"
click at [365, 241] on div "General Commodity Product Type * semiconductor test chip Product Name * 178 Pie…" at bounding box center [348, 216] width 411 height 370
click at [159, 205] on textarea "118pcs STC0542A 256CPGA test chip" at bounding box center [247, 208] width 183 height 23
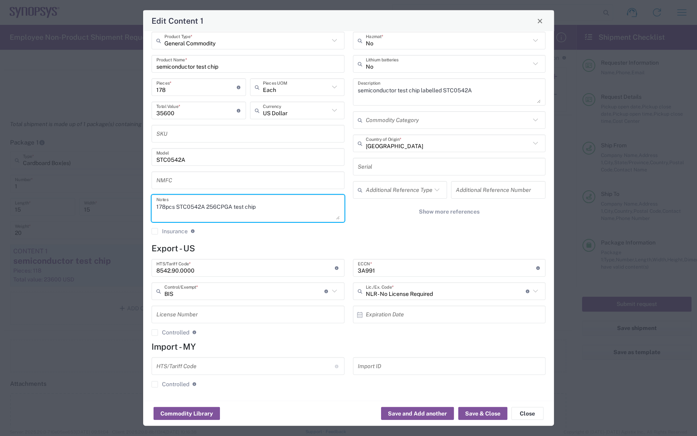
click at [286, 203] on textarea "178pcs STC0542A 256CPGA test chip" at bounding box center [247, 208] width 183 height 23
type textarea "178pcs STC0542A 256CPGA test chip"
click at [385, 230] on div "No Hazmat * No Lithium batteries semiconductor test chip labelled STC0542A Desc…" at bounding box center [448, 136] width 201 height 209
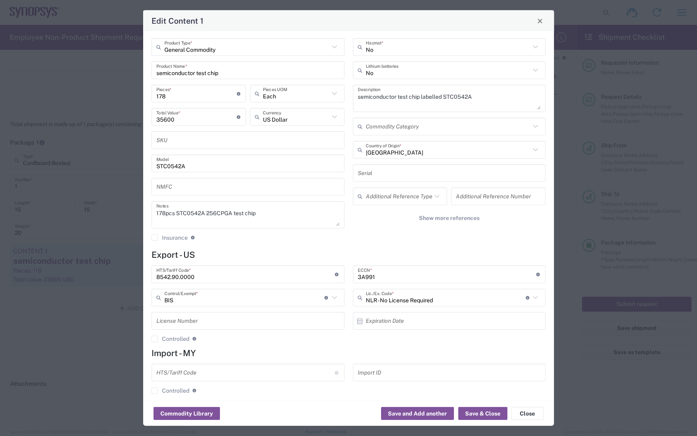
scroll to position [0, 0]
click at [476, 413] on button "Save & Close" at bounding box center [482, 414] width 49 height 13
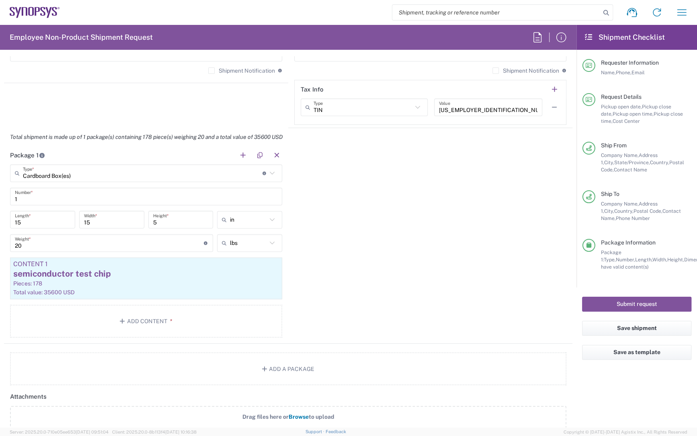
scroll to position [658, 0]
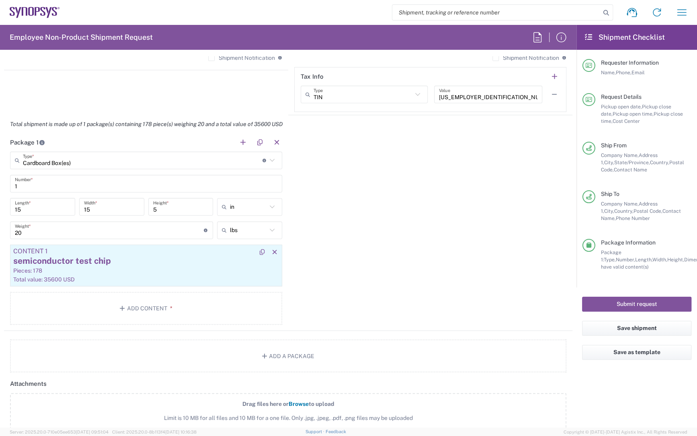
click at [61, 265] on div "semiconductor test chip" at bounding box center [146, 261] width 266 height 12
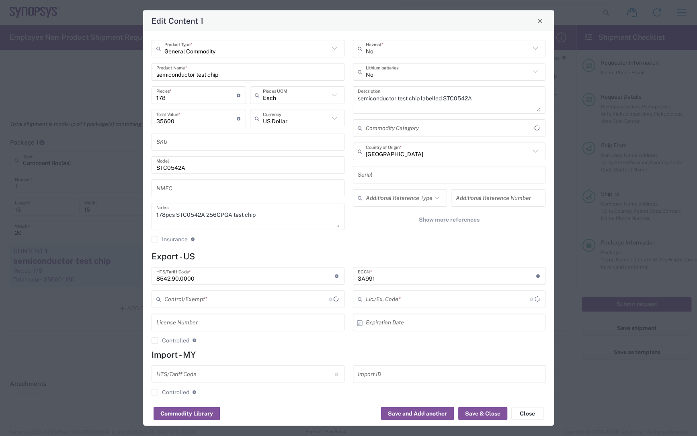
type input "BIS"
type input "NLR - No License Required"
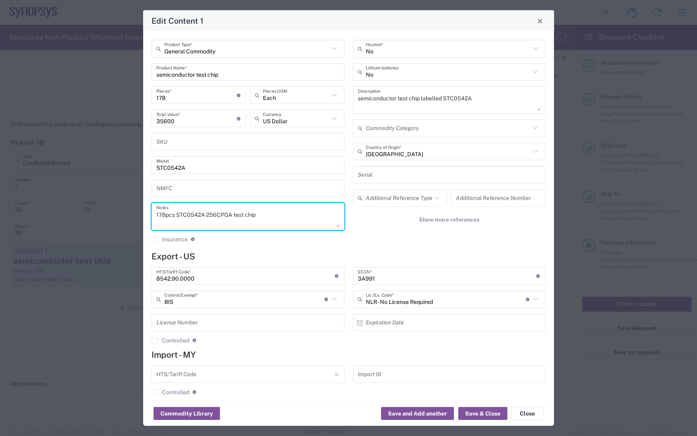
click at [261, 215] on textarea "178pcs STC0542A 256CPGA test chip" at bounding box center [247, 216] width 183 height 23
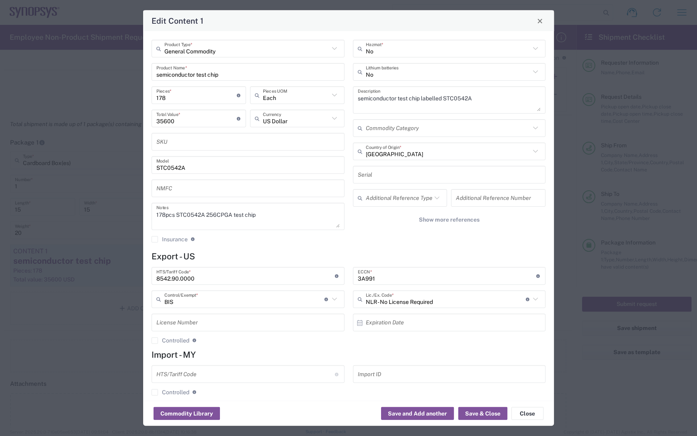
click at [269, 215] on textarea "178pcs STC0542A 256CPGA test chip" at bounding box center [247, 216] width 183 height 23
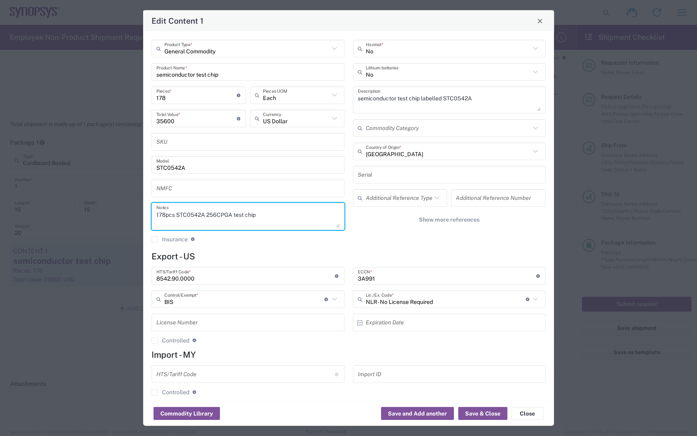
click at [160, 221] on textarea "178pcs STC0542A 256CPGA test chip" at bounding box center [247, 216] width 183 height 23
click at [262, 213] on textarea "178pcs STC0542A 256CPGA test chip" at bounding box center [247, 216] width 183 height 23
paste textarea "Lot 21015: Total 118 units - FF-30, TT-29 (1 Reject: #65), FS-30, SF-29 (1 Reje…"
click at [174, 217] on textarea "178pcs STC0542A 256CPGA test chip Lot 21015: Total 118 units - FF-30, TT-29 (1 …" at bounding box center [247, 216] width 183 height 23
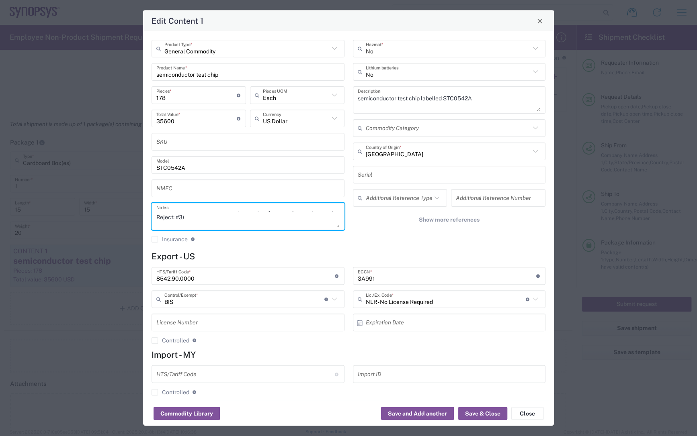
scroll to position [25, 0]
type textarea "178pcs STC0542A 256CPGA test chip Lot 21015: Total 118 units - FF-30, TT-29 (1 …"
click at [279, 240] on agx-checkbox-control "Insurance Check this box to request insurance" at bounding box center [248, 239] width 193 height 7
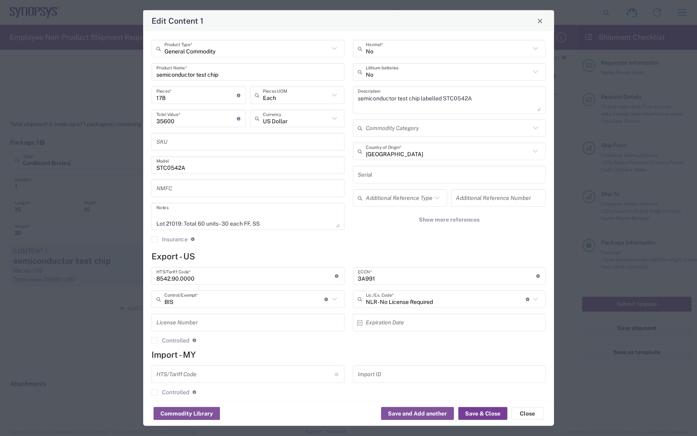
click at [475, 410] on button "Save & Close" at bounding box center [482, 414] width 49 height 13
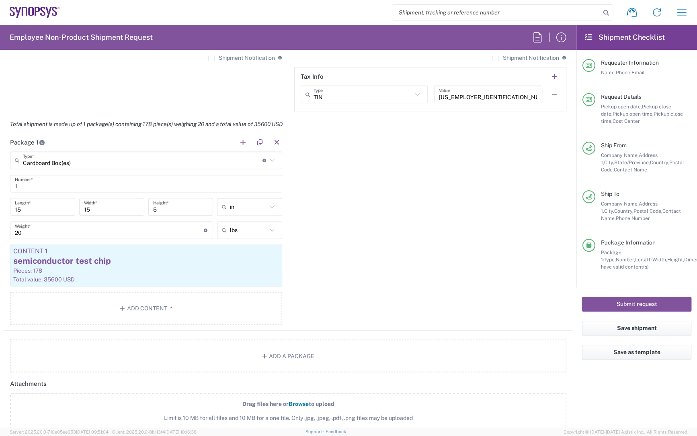
click at [348, 227] on div "Package 1 Cardboard Box(es) Type * Material used to package goods Cardboard Box…" at bounding box center [288, 232] width 568 height 198
click at [640, 304] on button "Submit request" at bounding box center [636, 304] width 109 height 15
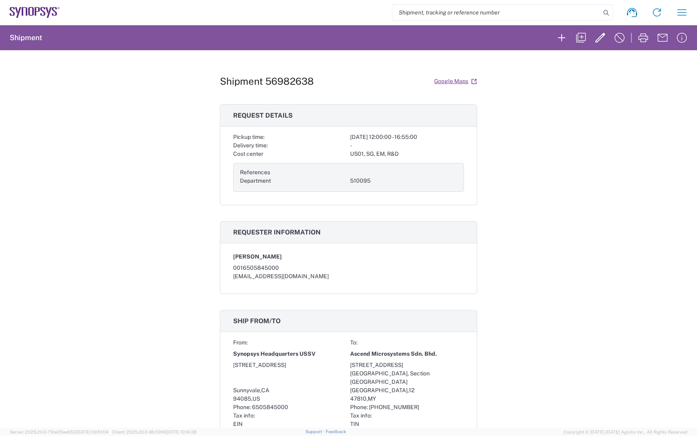
click at [181, 153] on div "Shipment 56982638 Google Maps Request details Pickup time: [DATE] 12:00:00 - 16…" at bounding box center [348, 239] width 697 height 378
